Goal: Task Accomplishment & Management: Complete application form

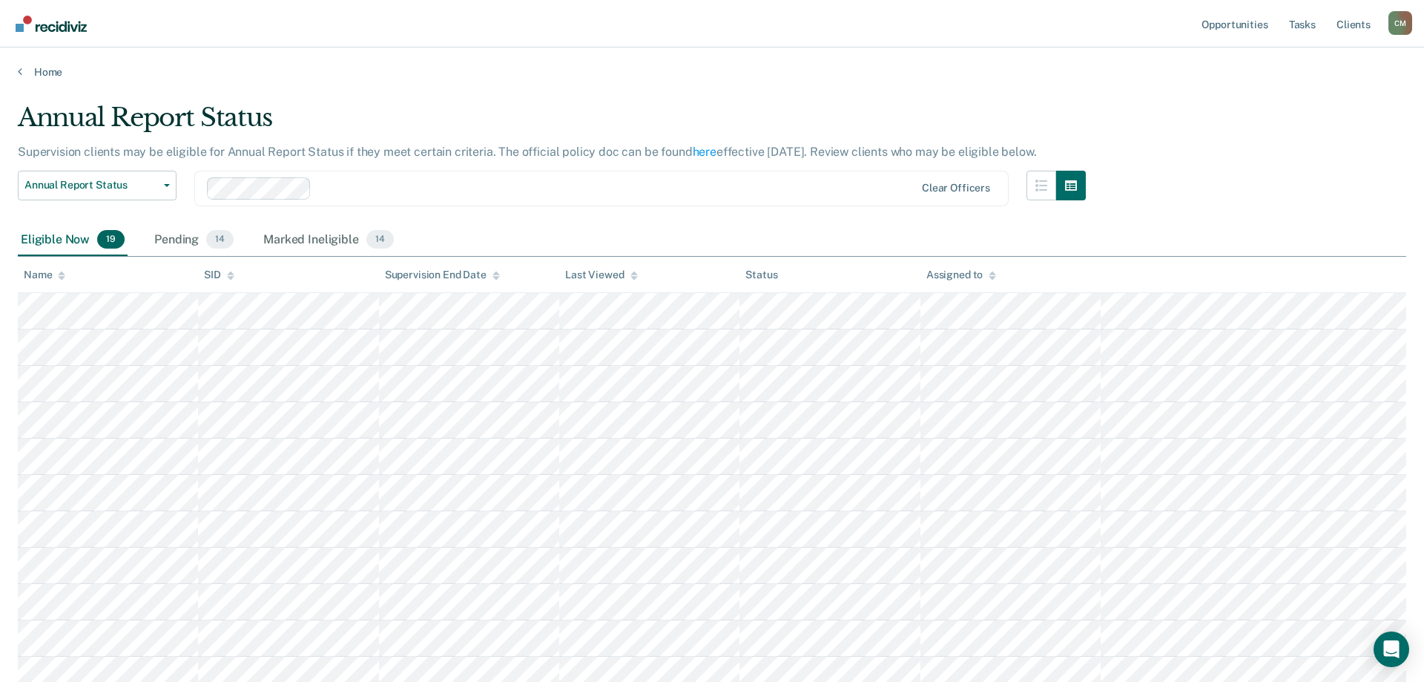
click at [63, 278] on icon at bounding box center [61, 278] width 7 height 4
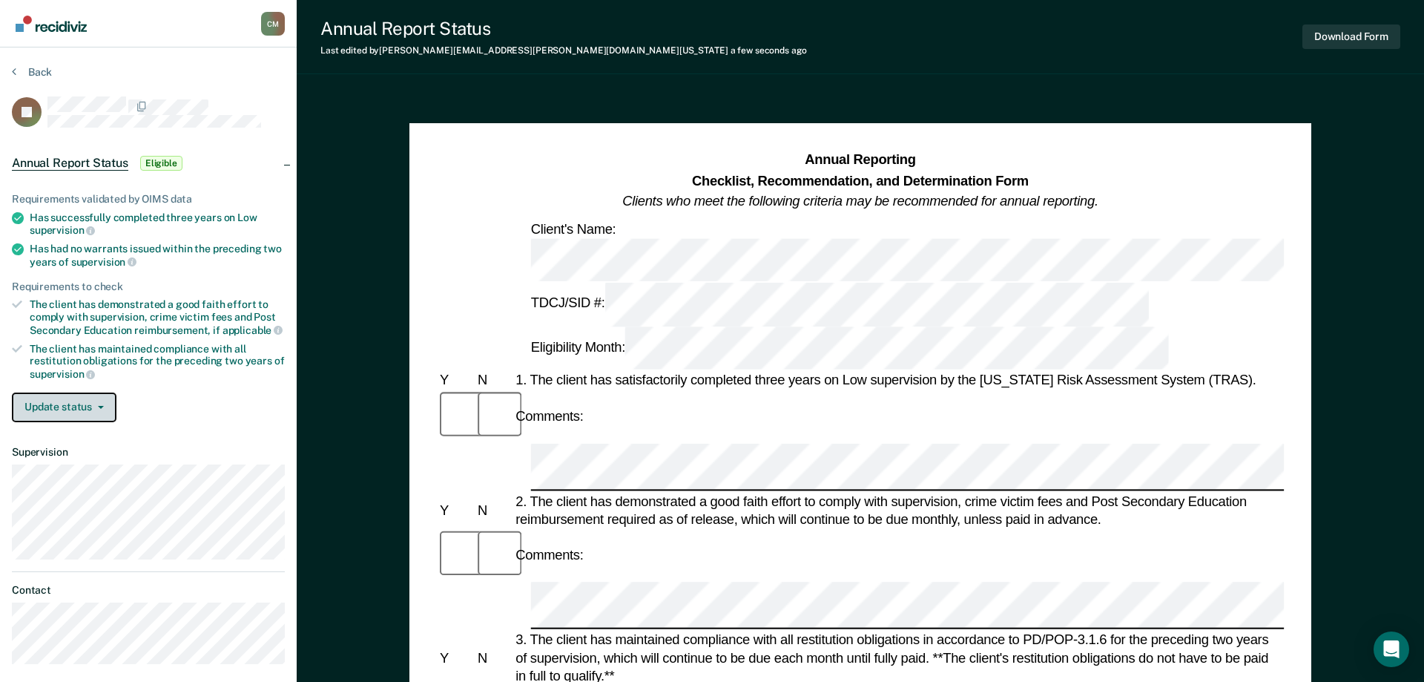
click at [79, 399] on button "Update status" at bounding box center [64, 407] width 105 height 30
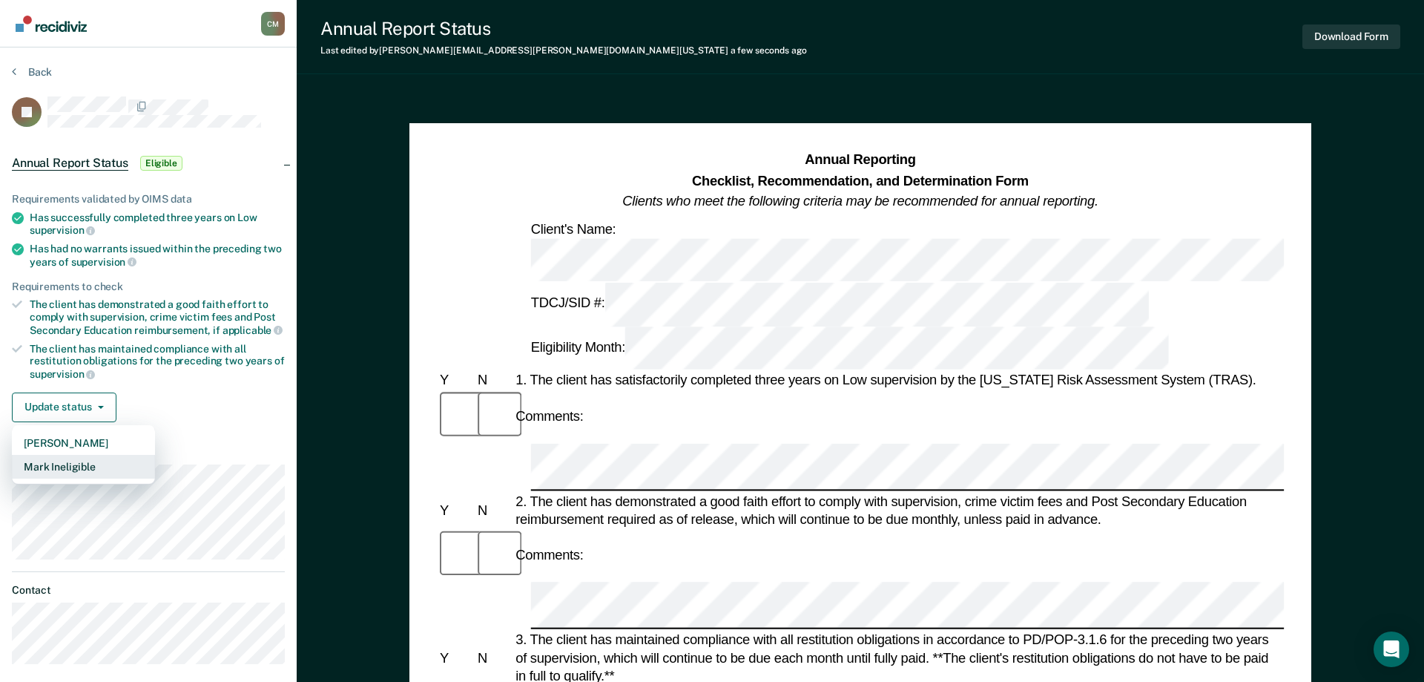
click at [85, 461] on button "Mark Ineligible" at bounding box center [83, 467] width 143 height 24
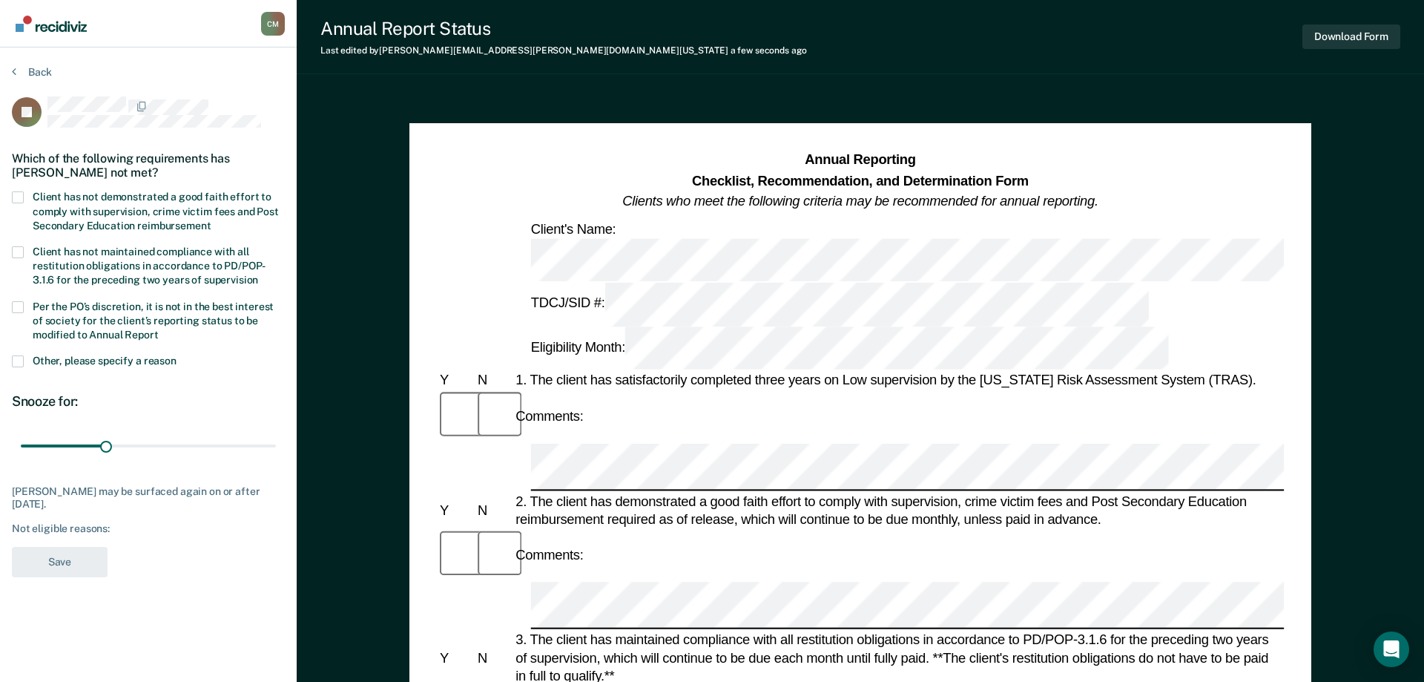
click at [23, 197] on span at bounding box center [18, 197] width 12 height 12
click at [211, 220] on input "Client has not demonstrated a good faith effort to comply with supervision, cri…" at bounding box center [211, 220] width 0 height 0
click at [23, 352] on div "Per the PO’s discretion, it is not in the best interest of society for the clie…" at bounding box center [148, 328] width 273 height 55
click at [18, 304] on span at bounding box center [18, 307] width 12 height 12
click at [159, 329] on input "Per the PO’s discretion, it is not in the best interest of society for the clie…" at bounding box center [159, 329] width 0 height 0
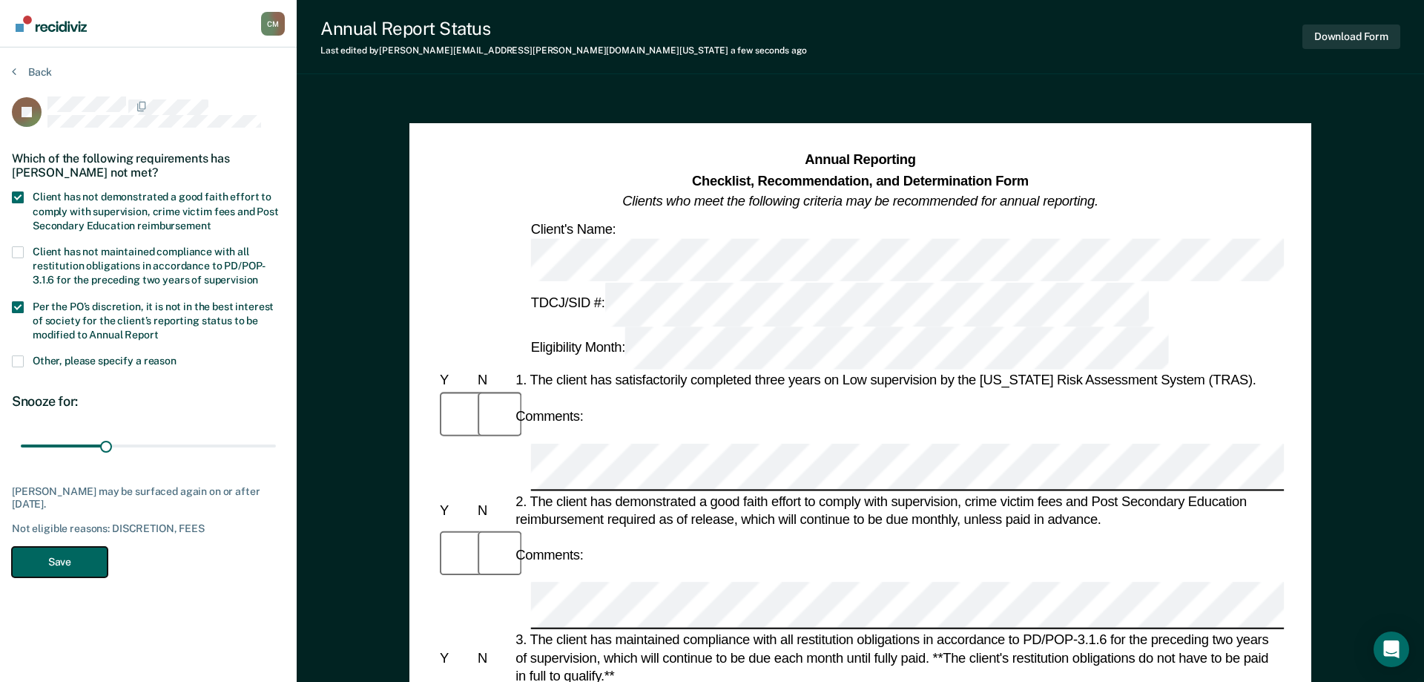
click at [83, 559] on button "Save" at bounding box center [60, 562] width 96 height 30
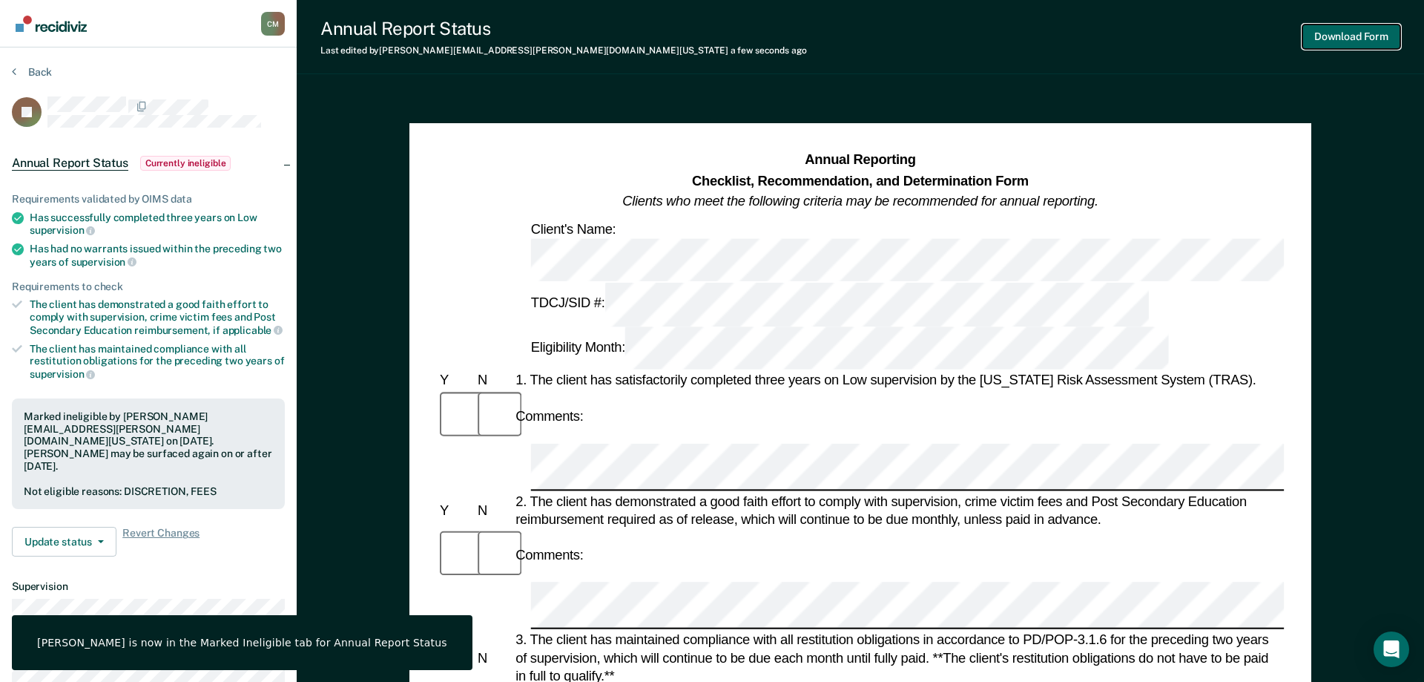
click at [1368, 34] on button "Download Form" at bounding box center [1351, 36] width 98 height 24
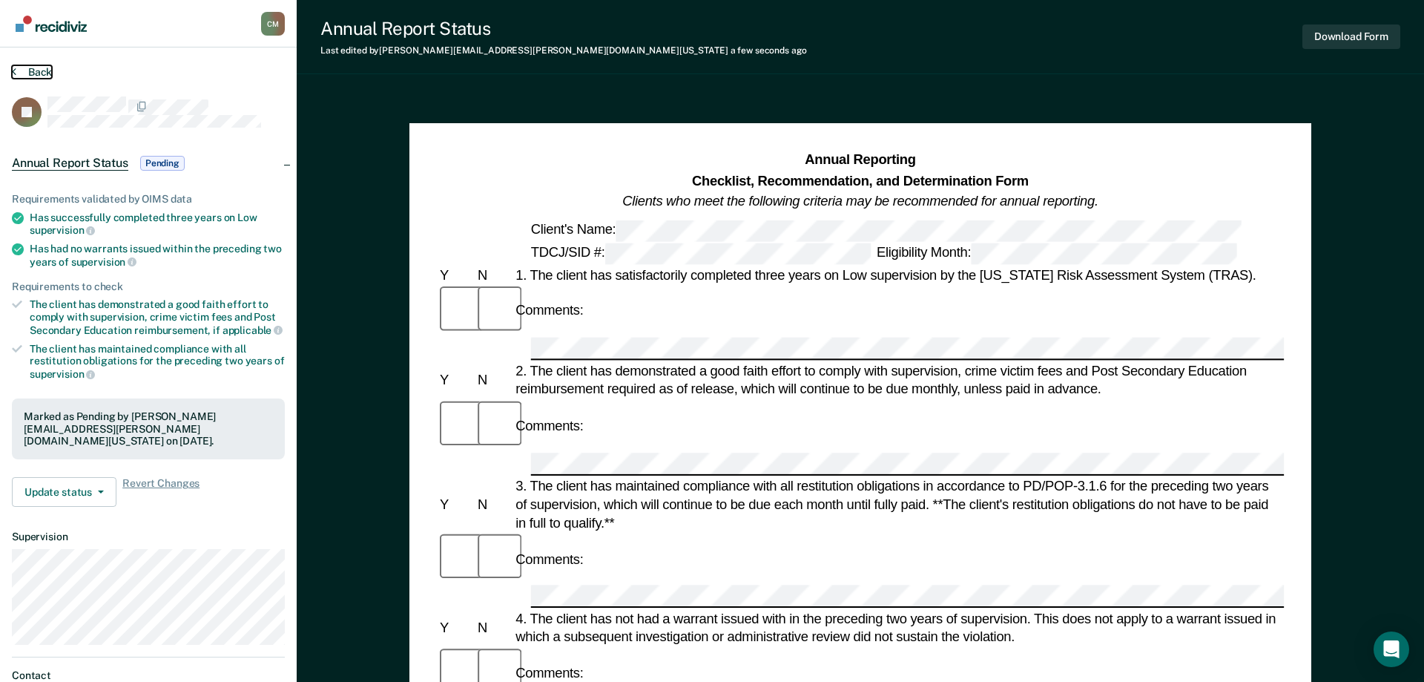
click at [39, 69] on button "Back" at bounding box center [32, 71] width 40 height 13
